Goal: Find specific page/section: Find specific page/section

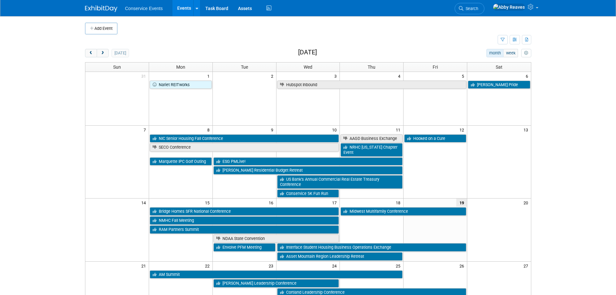
click at [191, 33] on td at bounding box center [313, 29] width 392 height 12
click at [198, 35] on td at bounding box center [291, 39] width 413 height 11
click at [273, 41] on td at bounding box center [291, 39] width 413 height 11
click at [146, 31] on td at bounding box center [313, 29] width 392 height 12
click at [489, 5] on ul "Search" at bounding box center [472, 8] width 35 height 16
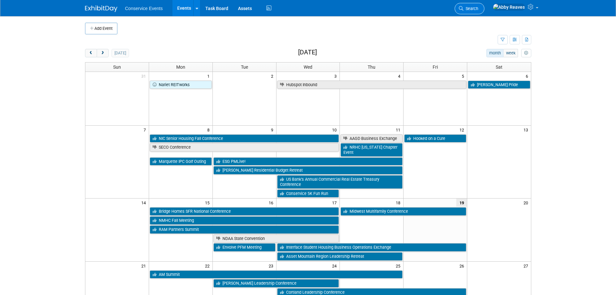
click at [484, 9] on link "Search" at bounding box center [470, 8] width 30 height 11
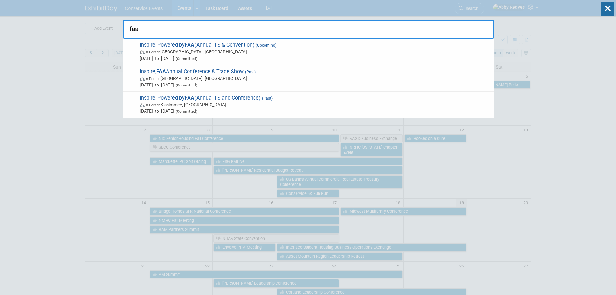
type input "faa"
click at [422, 53] on span "In-Person Lake Buena Vista, FL" at bounding box center [315, 52] width 351 height 6
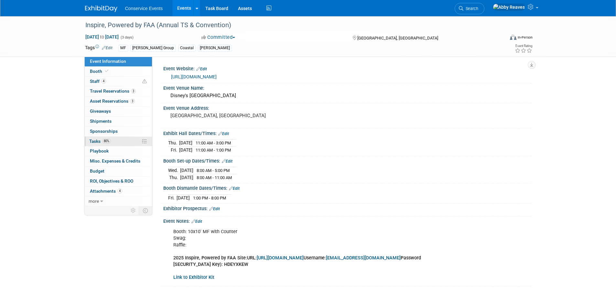
click at [133, 140] on link "80% Tasks 80%" at bounding box center [118, 141] width 67 height 10
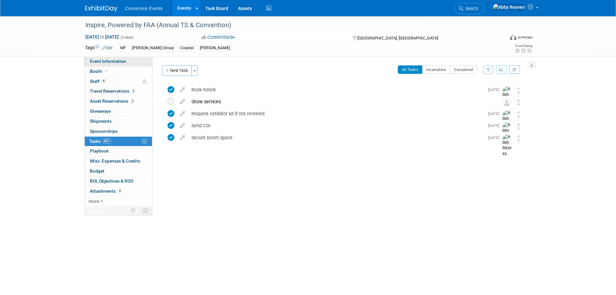
click at [120, 60] on span "Event Information" at bounding box center [108, 61] width 36 height 5
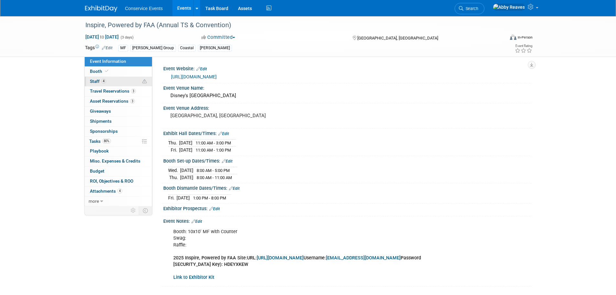
click at [105, 79] on span "4" at bounding box center [103, 81] width 5 height 5
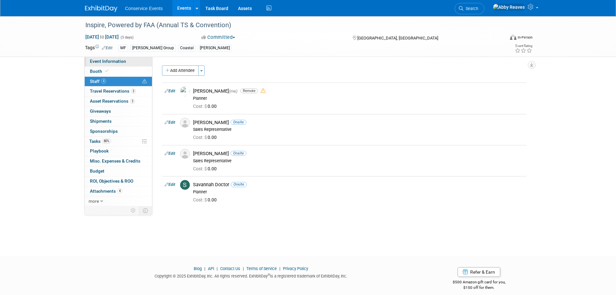
click at [112, 61] on span "Event Information" at bounding box center [108, 61] width 36 height 5
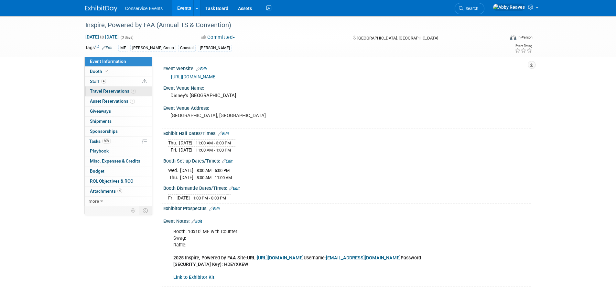
click at [96, 88] on link "3 Travel Reservations 3" at bounding box center [118, 91] width 67 height 10
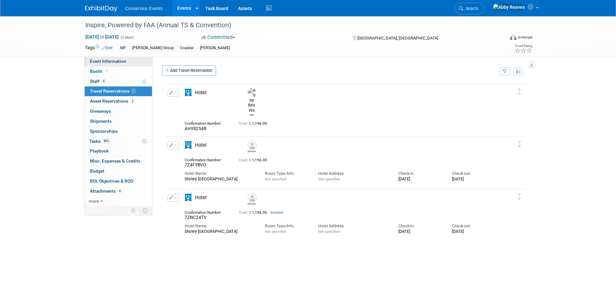
click at [143, 65] on link "Event Information" at bounding box center [118, 62] width 67 height 10
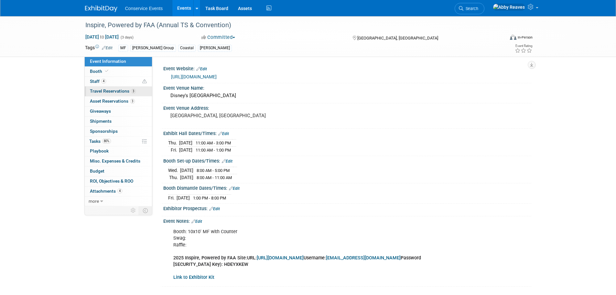
click at [140, 92] on link "3 Travel Reservations 3" at bounding box center [118, 91] width 67 height 10
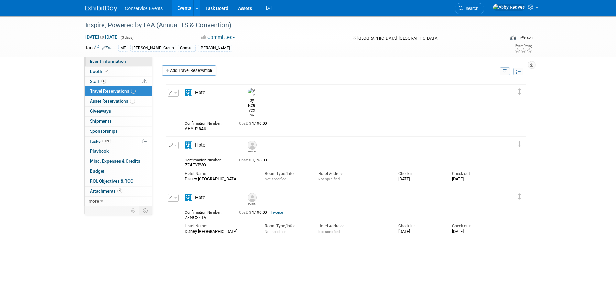
click at [103, 61] on span "Event Information" at bounding box center [108, 61] width 36 height 5
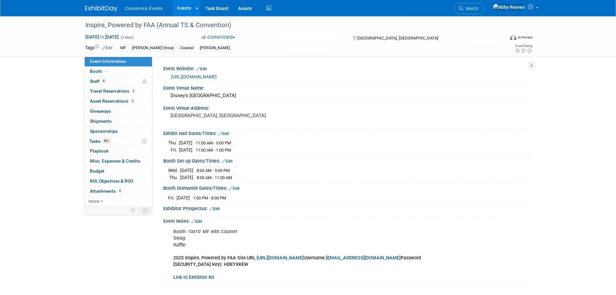
click at [484, 5] on link "Search" at bounding box center [470, 8] width 30 height 11
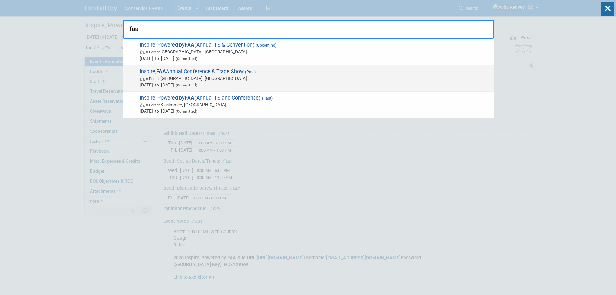
type input "faa"
click at [262, 75] on span "In-Person Hollywood, FL" at bounding box center [315, 78] width 351 height 6
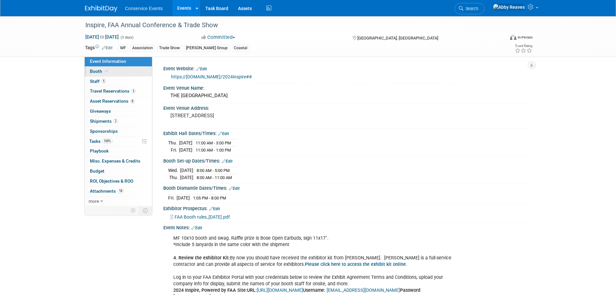
click at [132, 72] on link "Booth" at bounding box center [118, 72] width 67 height 10
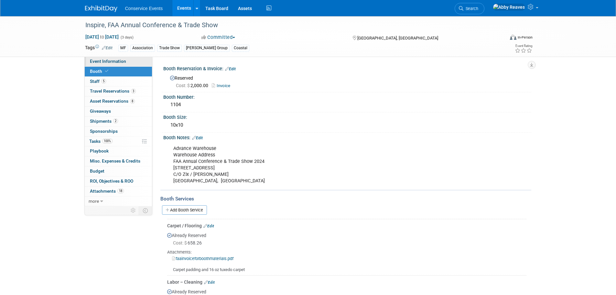
click at [146, 59] on link "Event Information" at bounding box center [118, 62] width 67 height 10
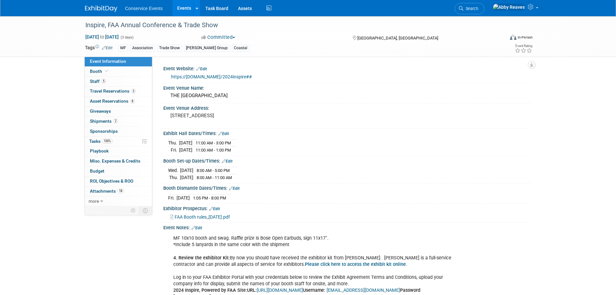
click at [191, 10] on link "Events" at bounding box center [184, 8] width 24 height 16
